Goal: Transaction & Acquisition: Purchase product/service

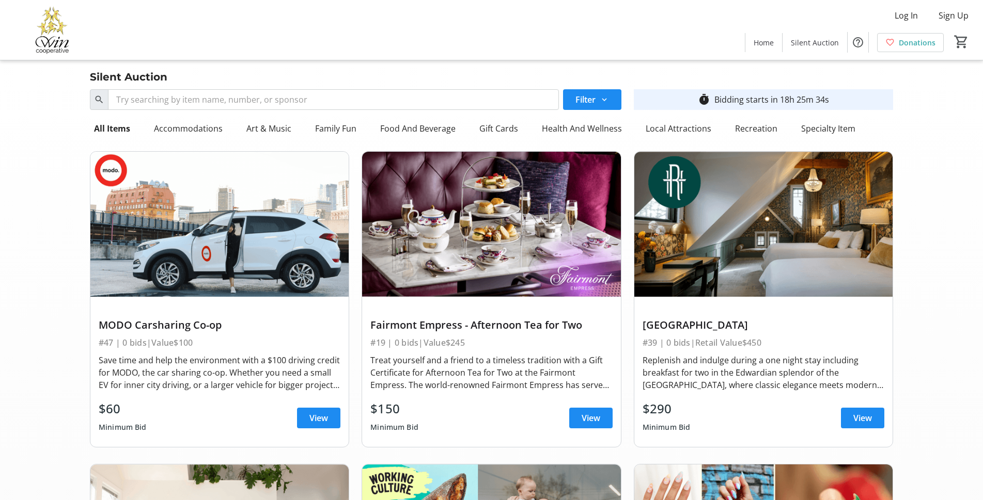
click at [446, 325] on div "Fairmont Empress - Afternoon Tea for Two" at bounding box center [491, 325] width 242 height 12
click at [466, 376] on div "Treat yourself and a friend to a timeless tradition with a Gift Certificate for…" at bounding box center [491, 372] width 242 height 37
click at [581, 410] on span at bounding box center [590, 418] width 43 height 25
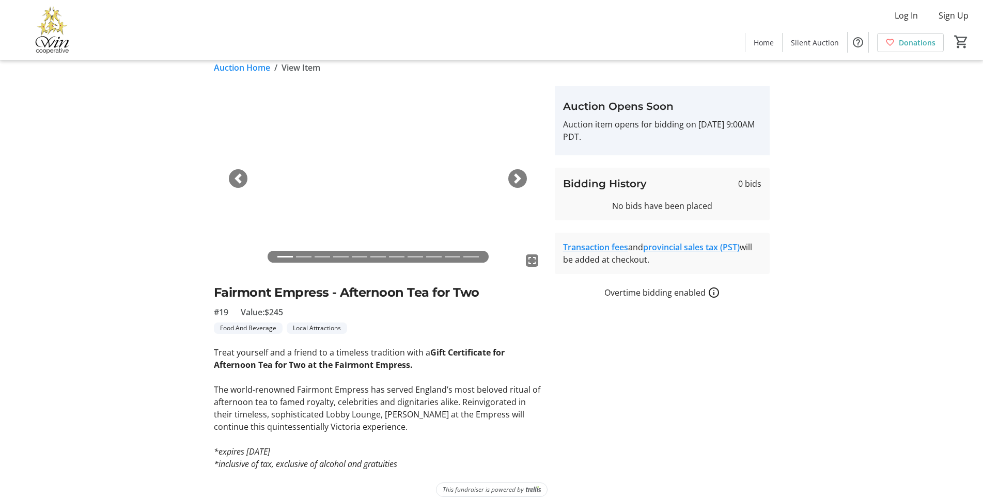
scroll to position [21, 0]
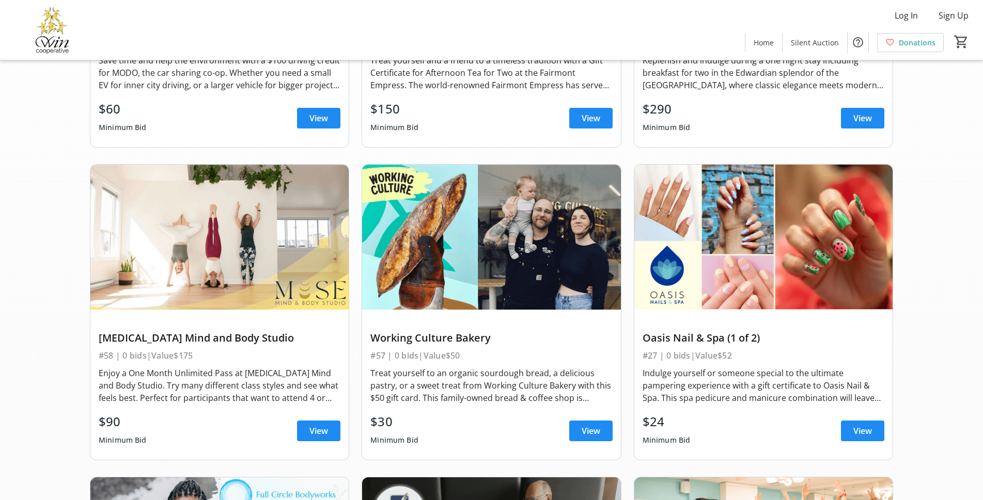
scroll to position [398, 0]
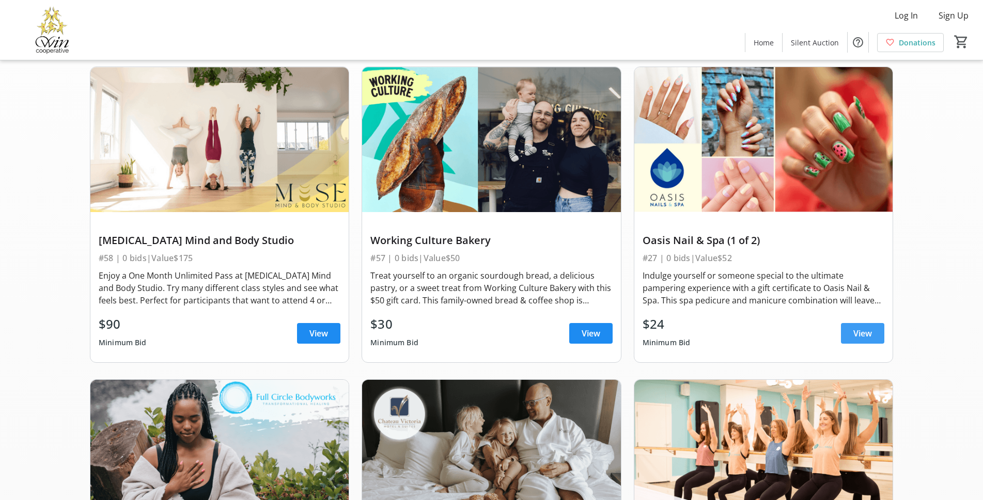
click at [845, 333] on span at bounding box center [862, 333] width 43 height 25
